Goal: Task Accomplishment & Management: Manage account settings

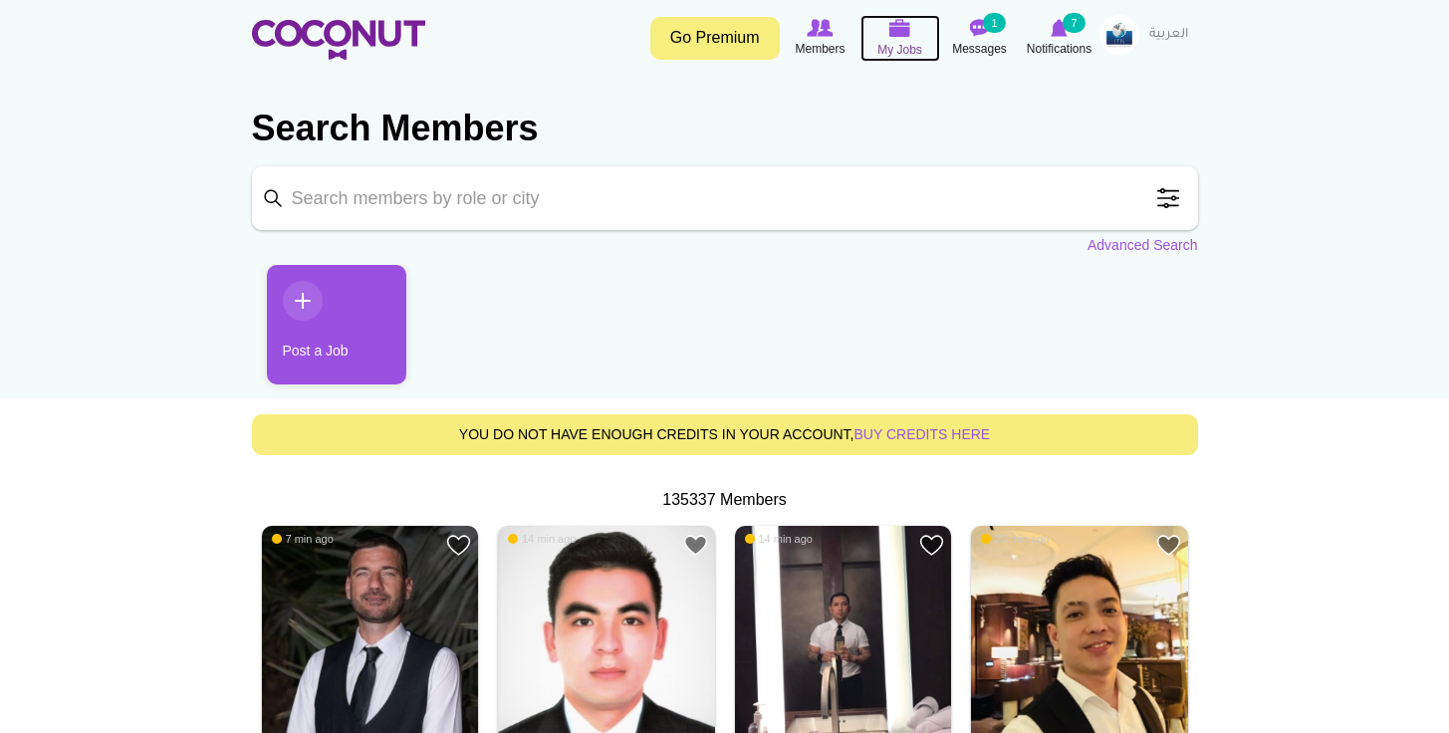
click at [899, 18] on icon at bounding box center [901, 28] width 76 height 23
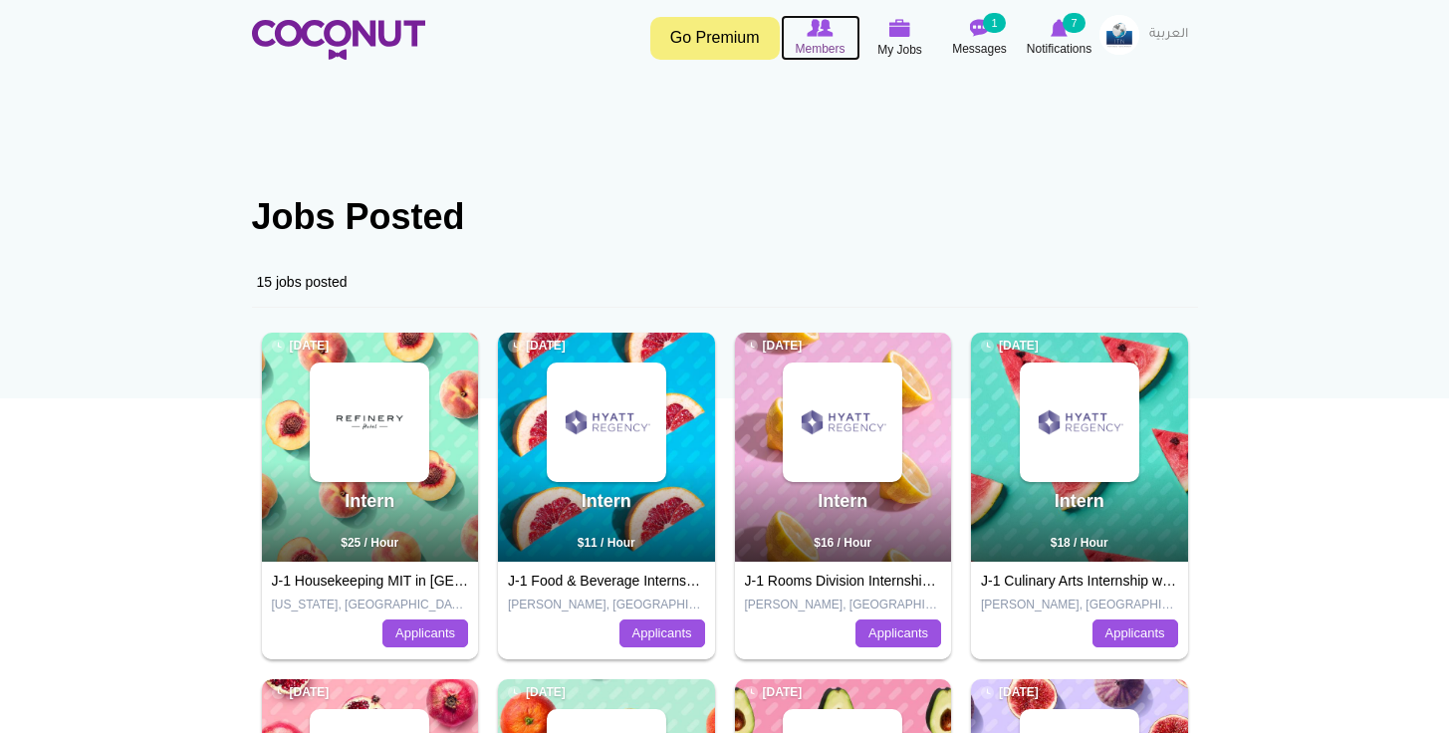
click at [810, 20] on img at bounding box center [820, 28] width 26 height 18
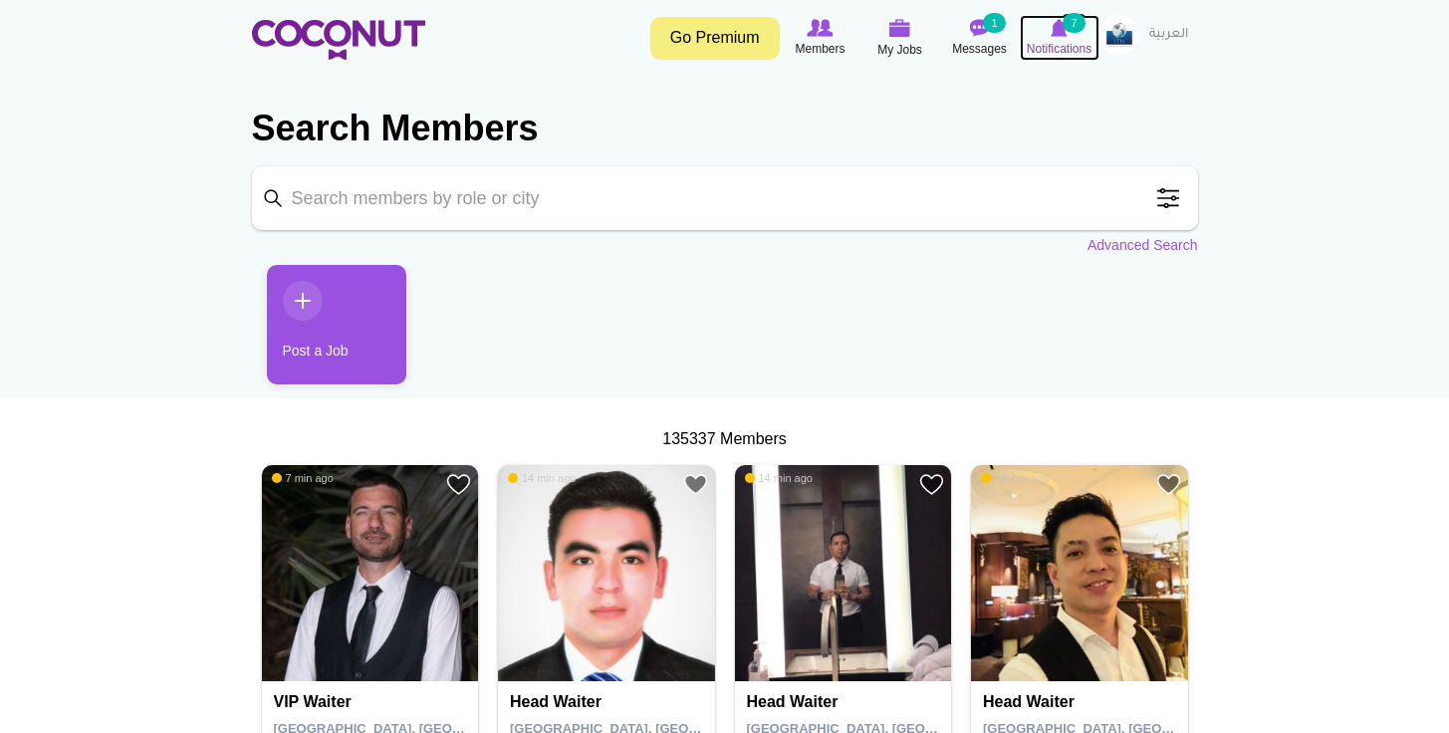
click at [1044, 38] on icon at bounding box center [1060, 28] width 76 height 22
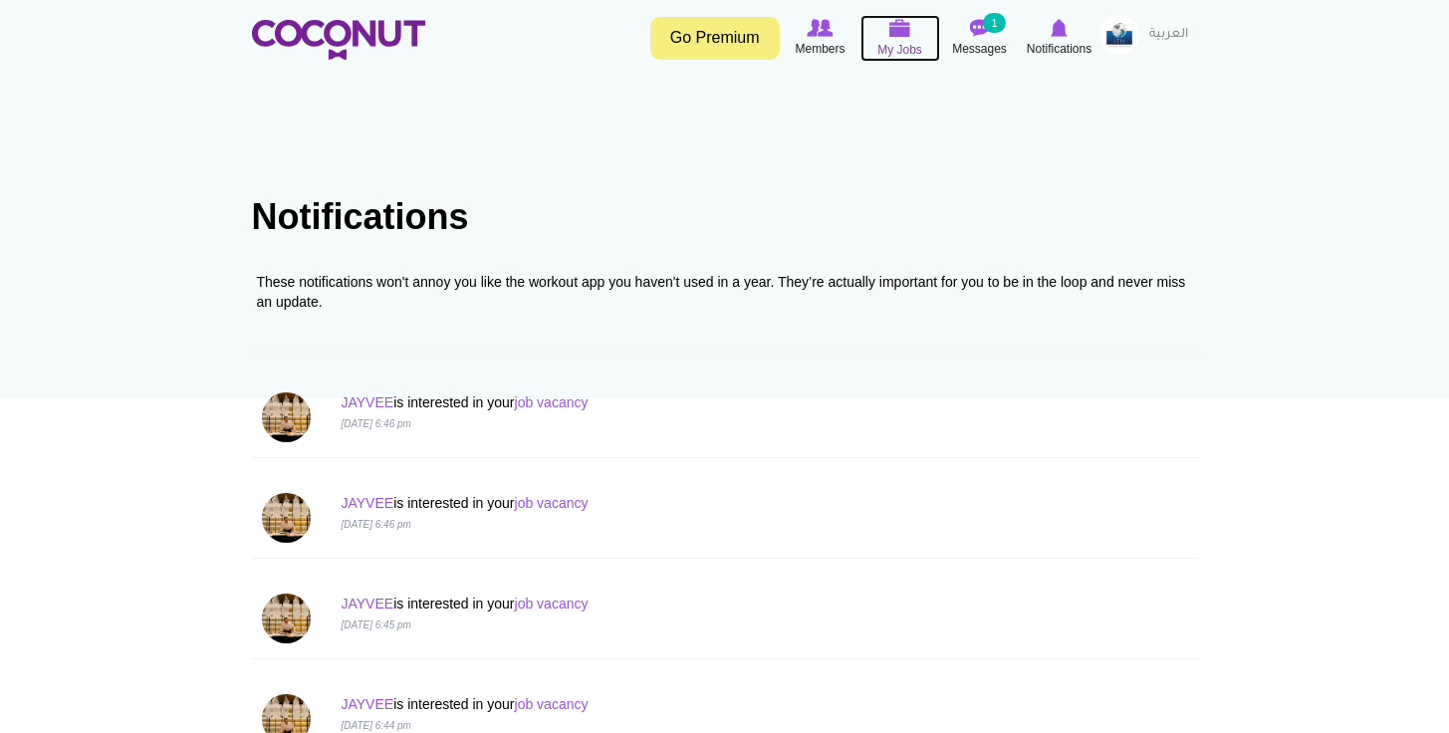
click at [896, 33] on img at bounding box center [900, 28] width 22 height 18
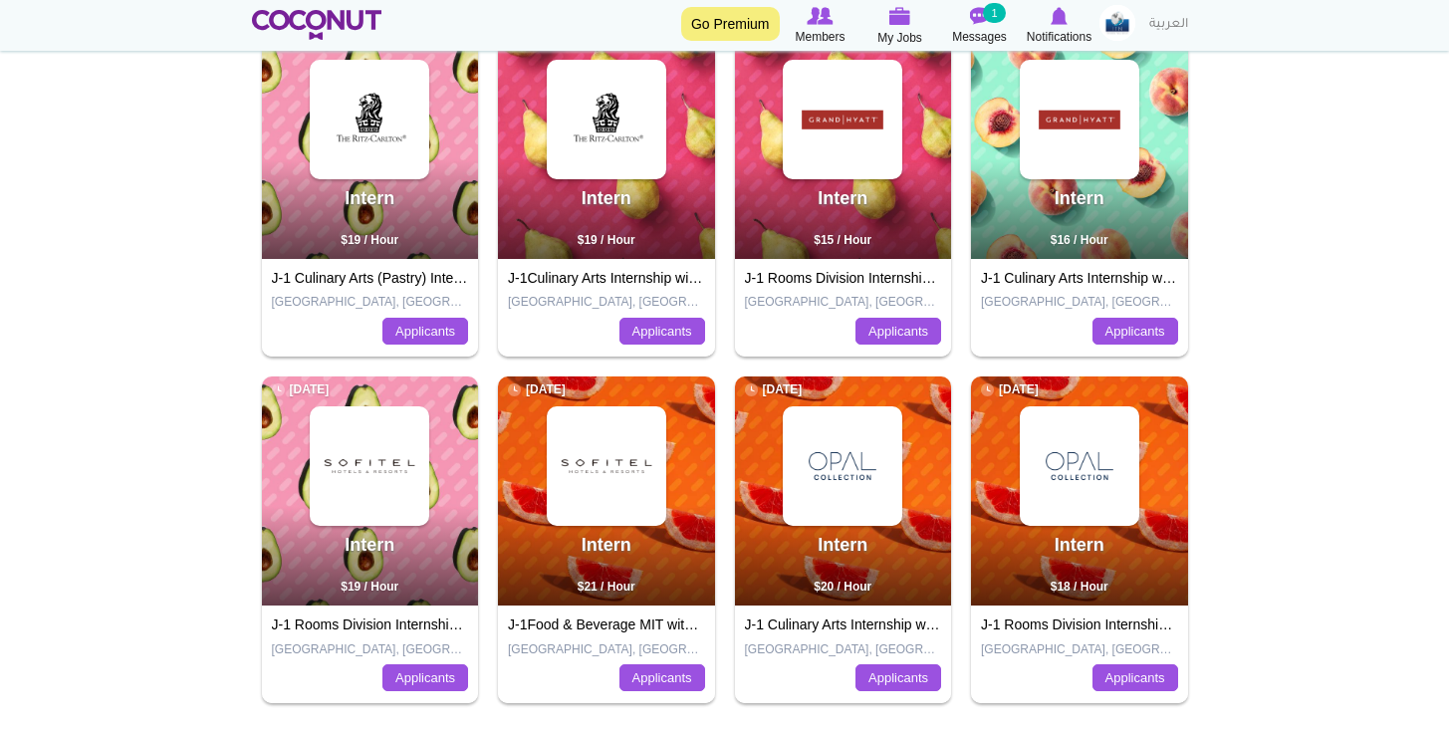
scroll to position [1075, 0]
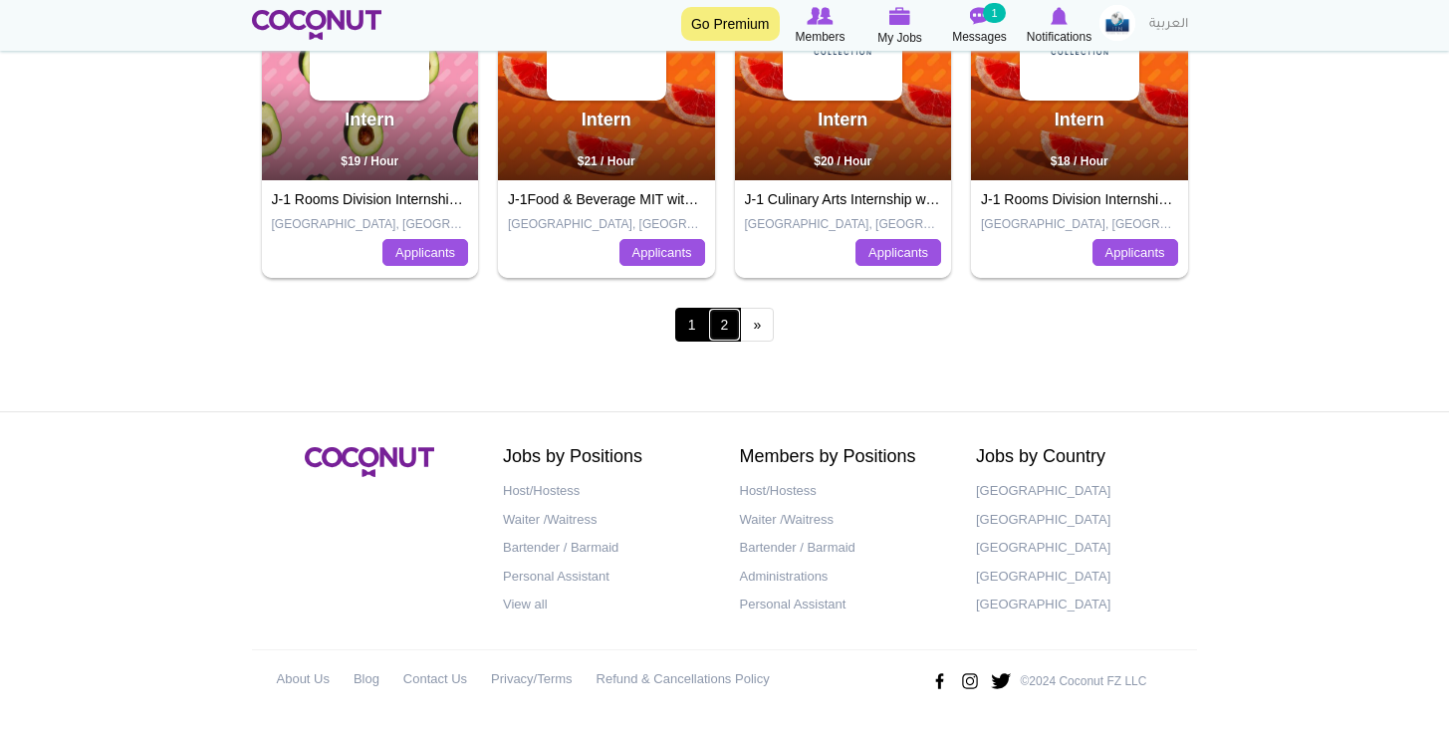
click at [728, 308] on link "2" at bounding box center [725, 325] width 34 height 34
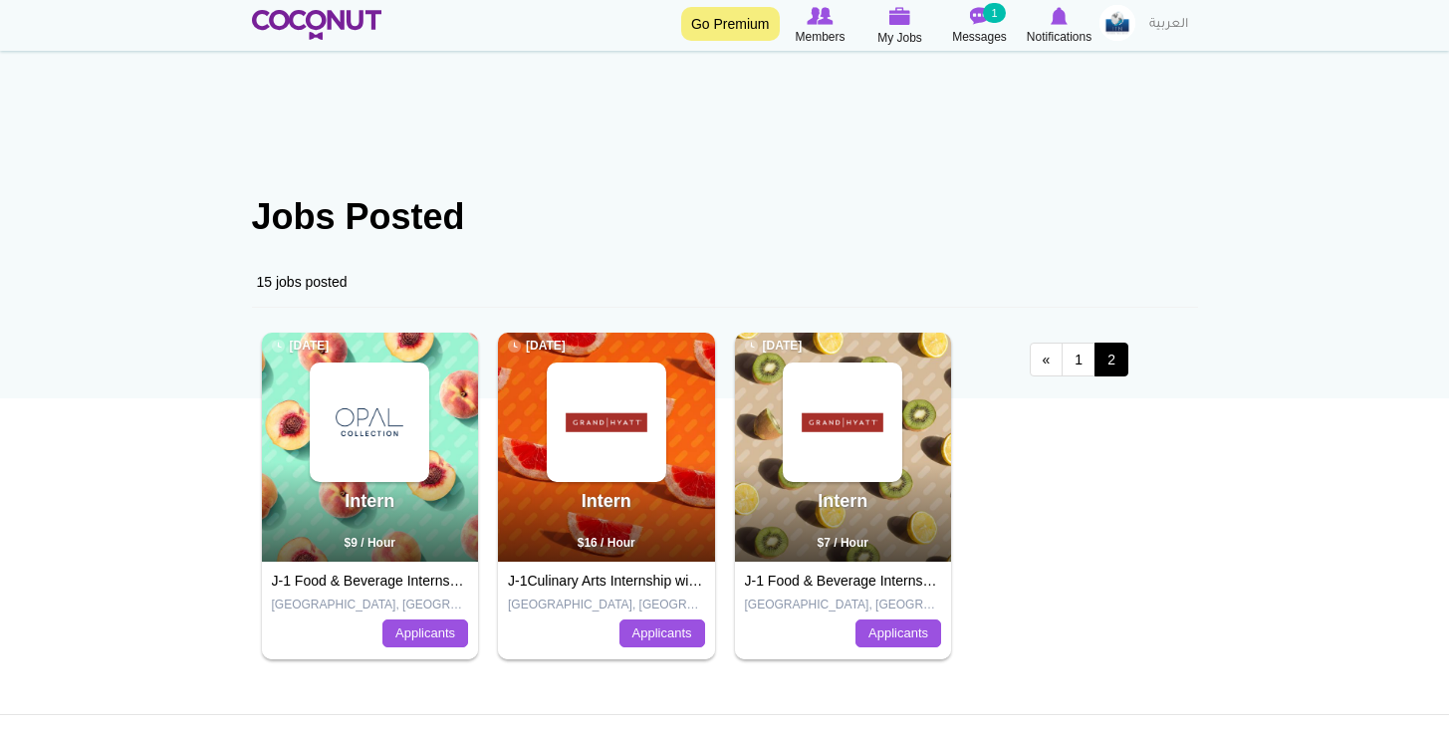
scroll to position [302, 0]
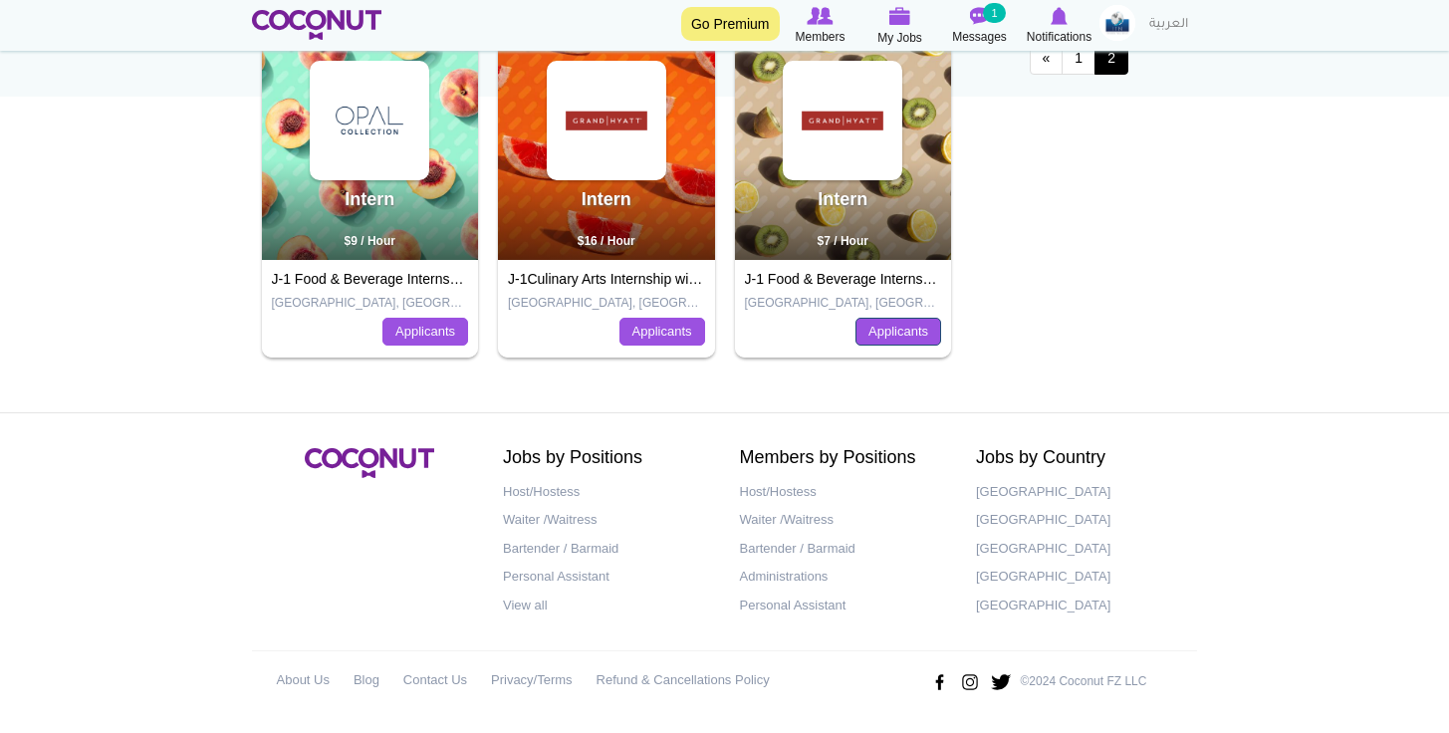
click at [886, 321] on link "Applicants" at bounding box center [899, 332] width 86 height 28
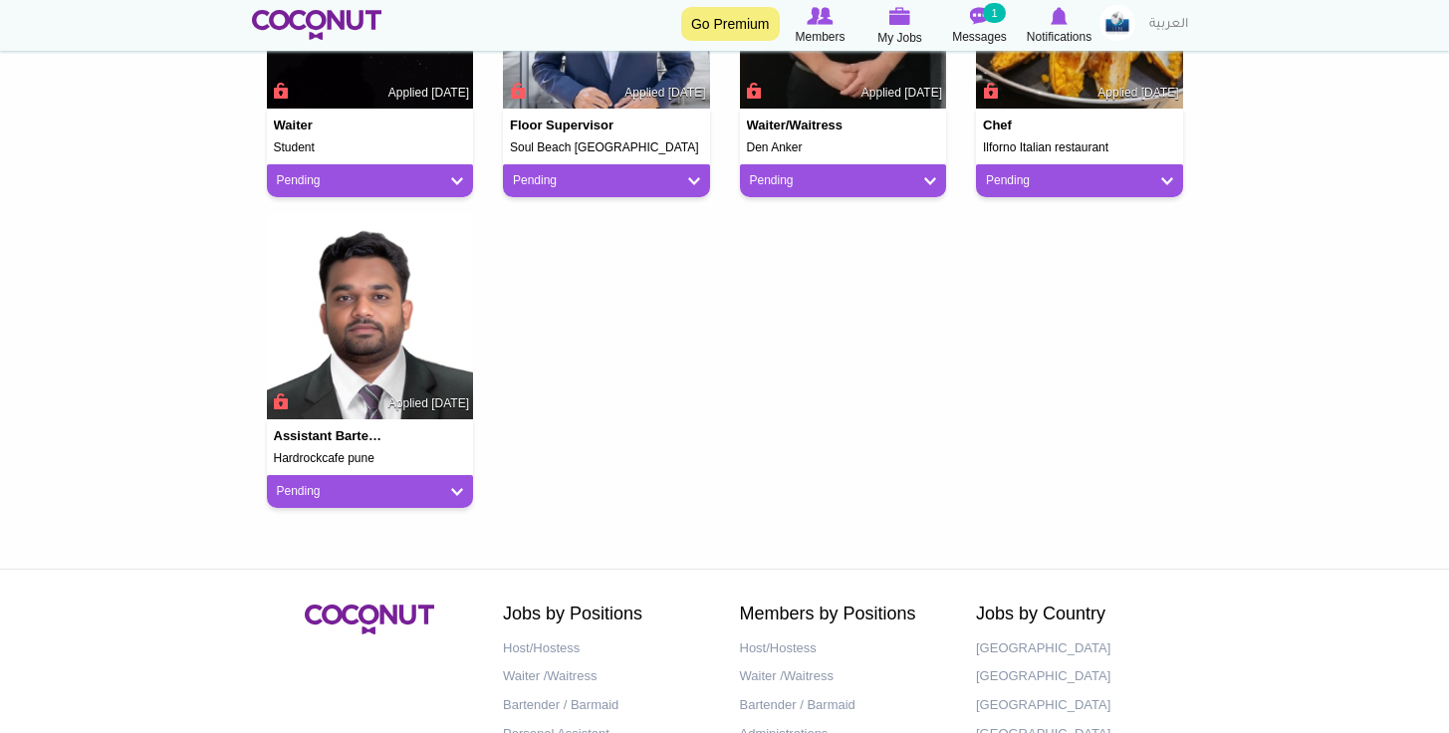
scroll to position [1402, 0]
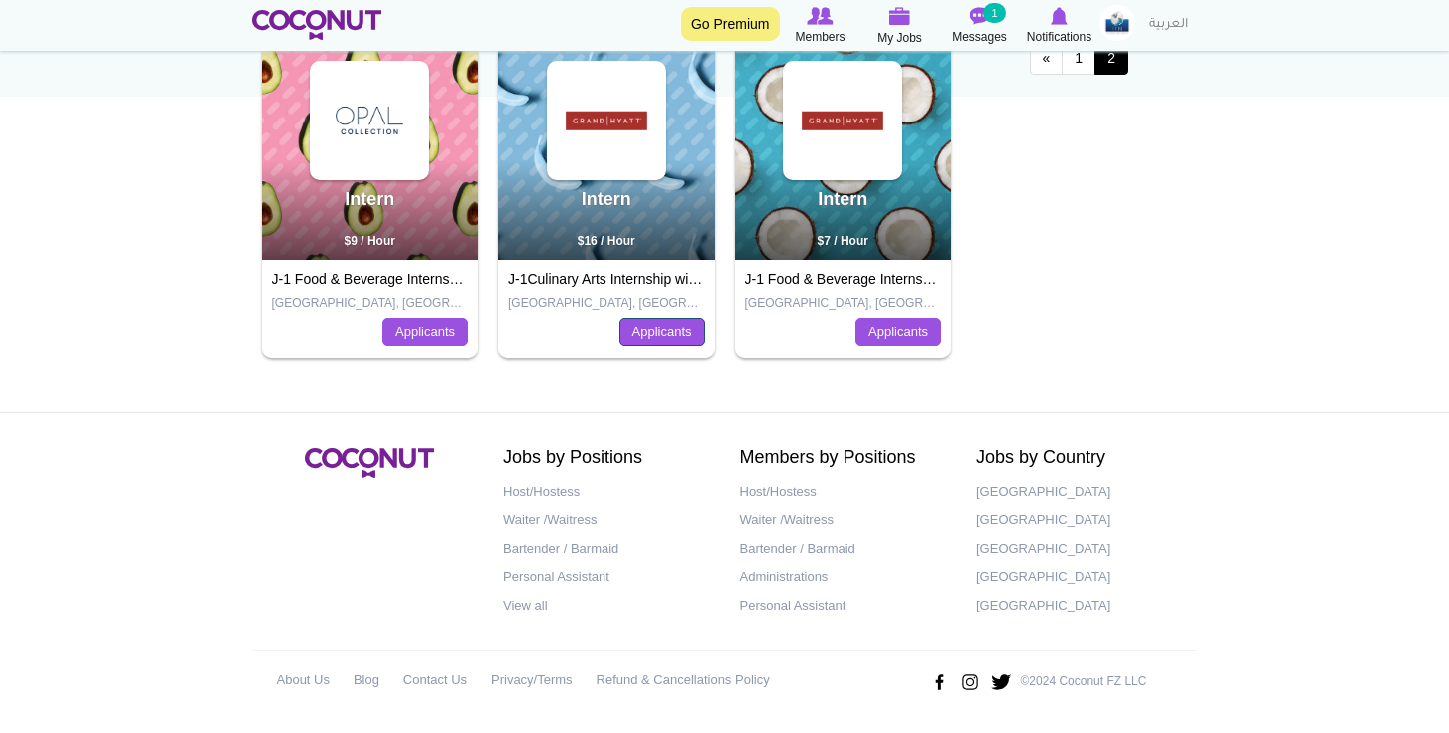
click at [638, 334] on link "Applicants" at bounding box center [663, 332] width 86 height 28
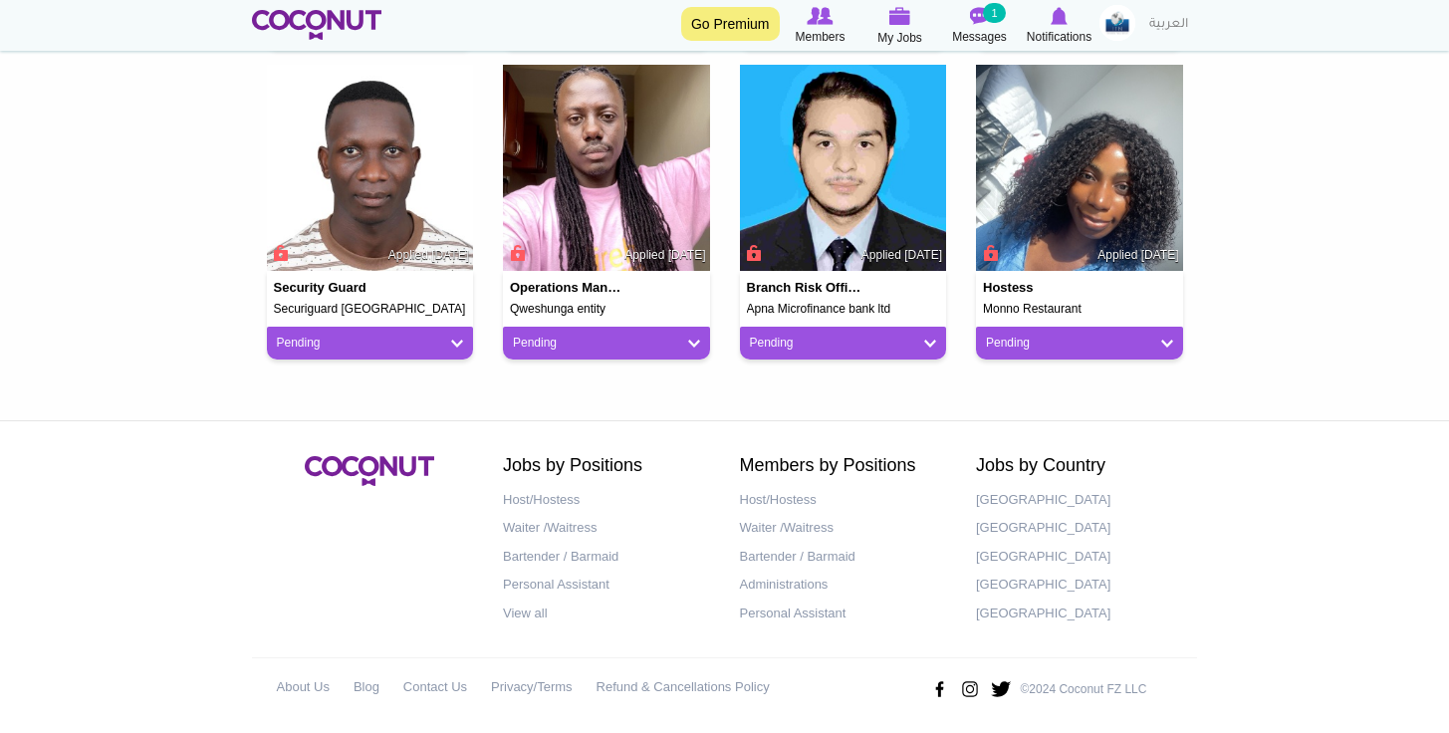
scroll to position [835, 0]
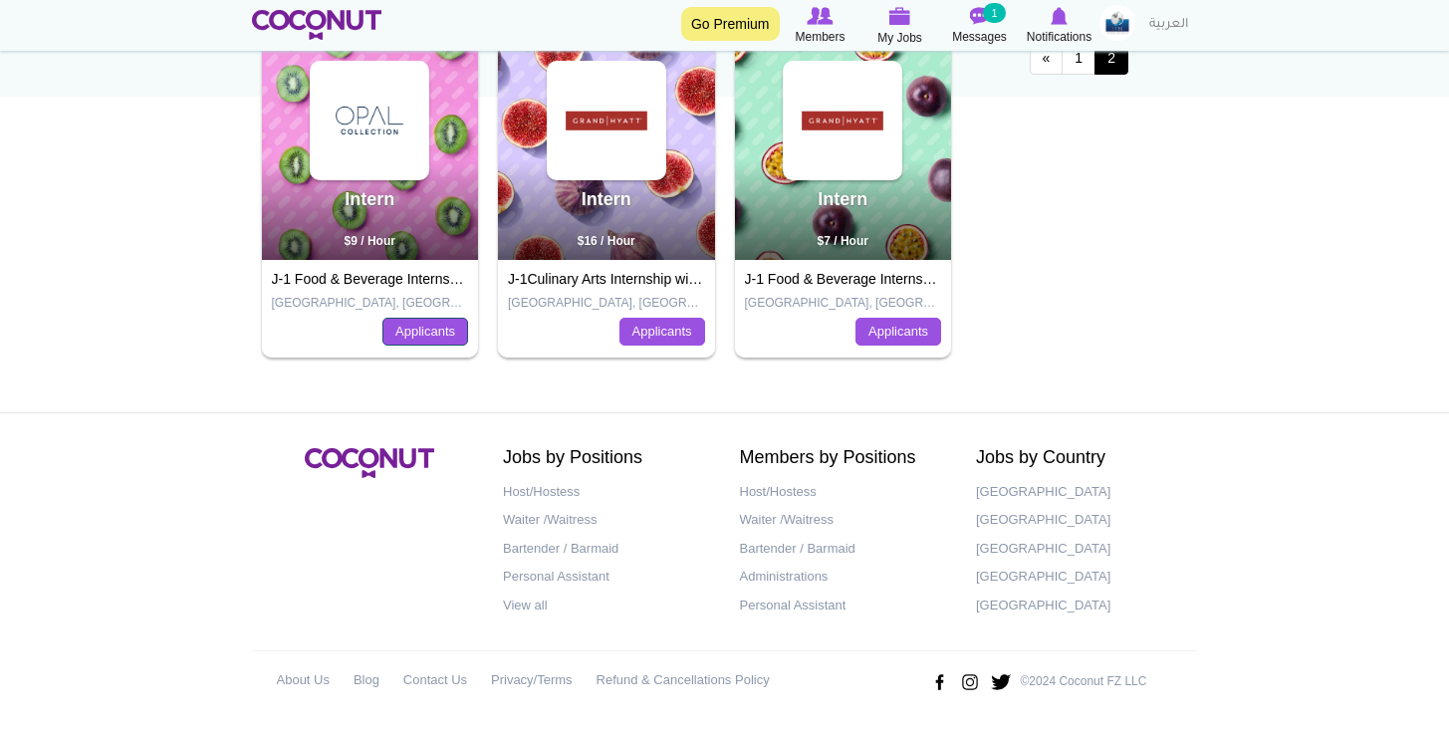
click at [389, 330] on link "Applicants" at bounding box center [425, 332] width 86 height 28
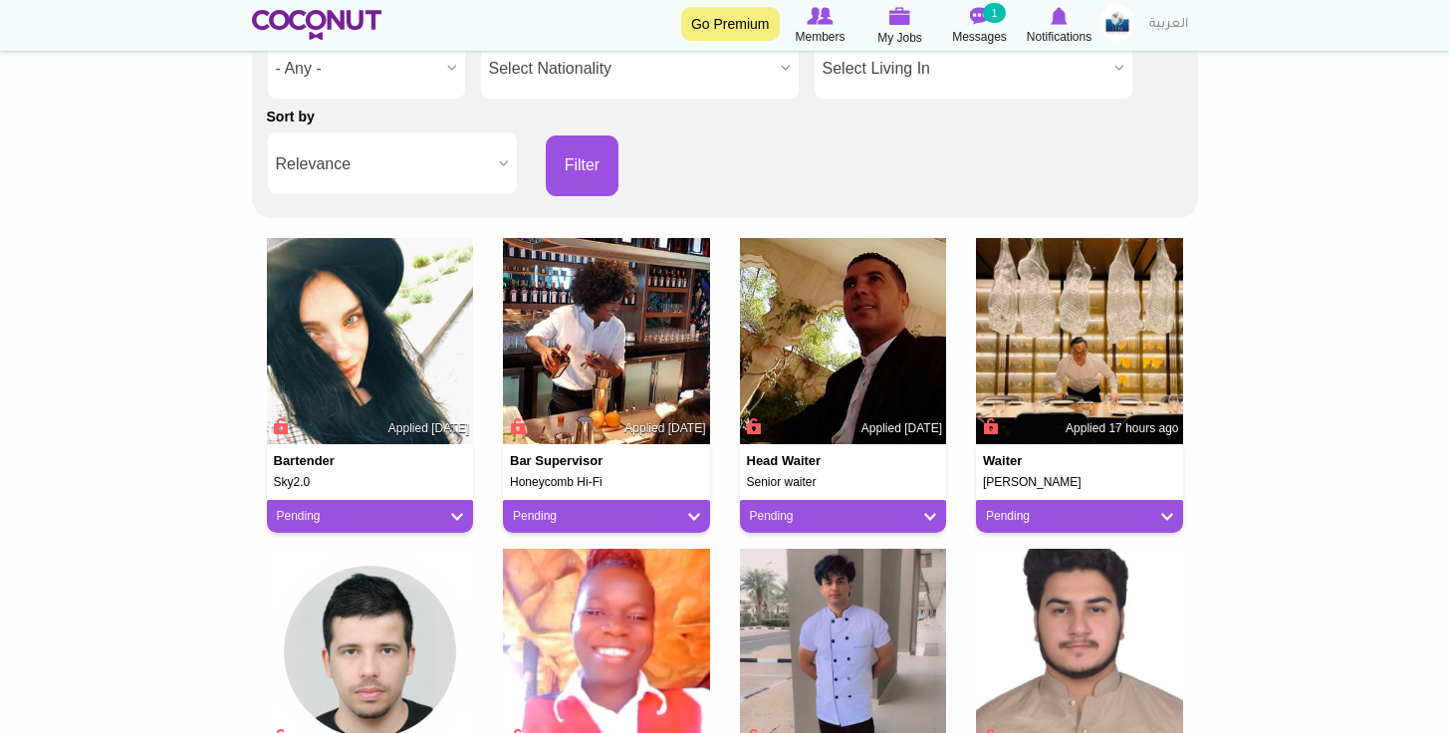
scroll to position [676, 0]
